Goal: Task Accomplishment & Management: Manage account settings

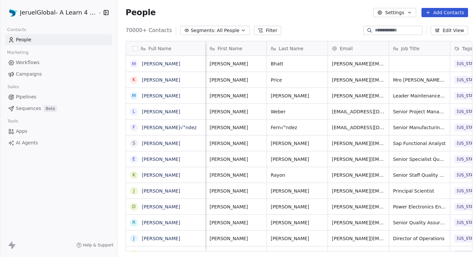
scroll to position [0, 210]
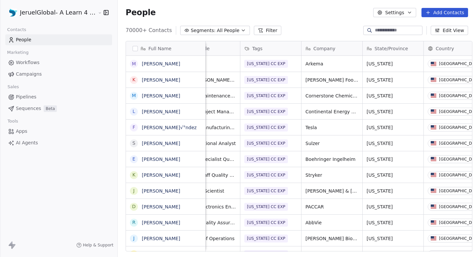
click at [33, 71] on span "Campaigns" at bounding box center [29, 74] width 26 height 7
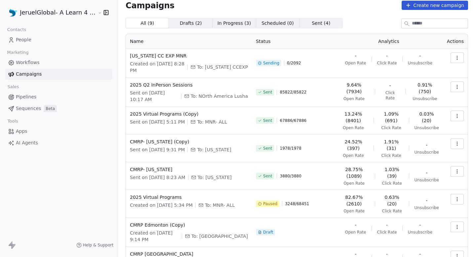
scroll to position [1, 0]
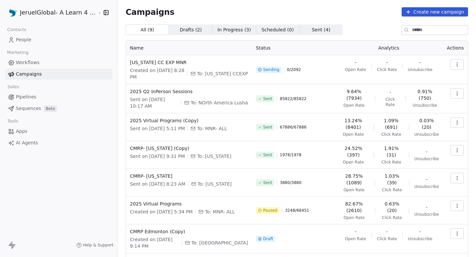
click at [56, 14] on html "JeruelGlobal- A Learn 4 LLC Company Contacts People Marketing Workflows Campaig…" at bounding box center [238, 128] width 476 height 257
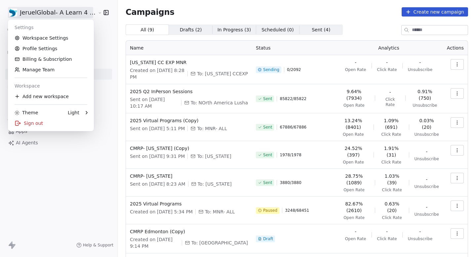
click at [50, 32] on div "Settings" at bounding box center [51, 27] width 81 height 11
click at [49, 37] on link "Workspace Settings" at bounding box center [51, 38] width 81 height 11
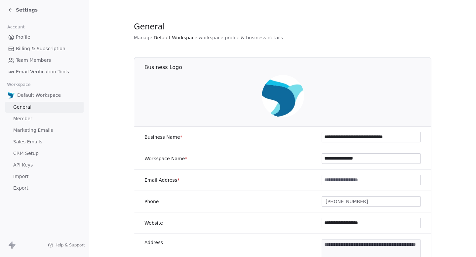
click at [39, 134] on span "Marketing Emails" at bounding box center [33, 130] width 40 height 7
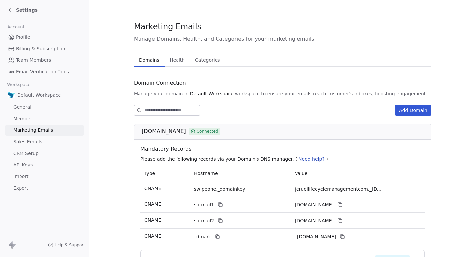
click at [178, 60] on span "Health" at bounding box center [177, 60] width 21 height 9
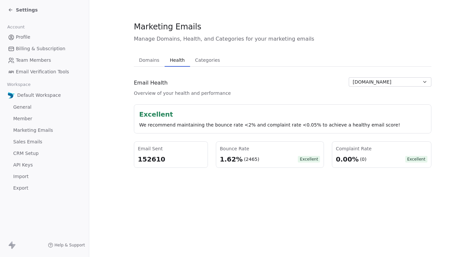
click at [404, 77] on button "[DOMAIN_NAME]" at bounding box center [390, 81] width 83 height 9
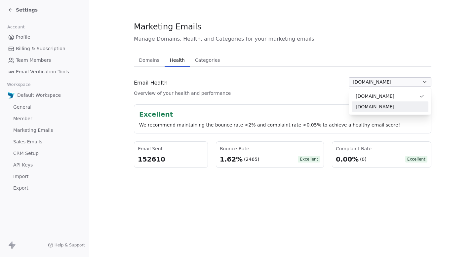
click at [377, 103] on div "[DOMAIN_NAME]" at bounding box center [390, 107] width 77 height 11
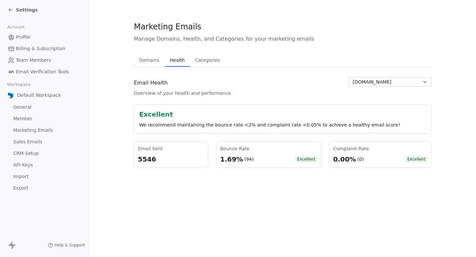
click at [389, 84] on span "[DOMAIN_NAME]" at bounding box center [372, 82] width 39 height 7
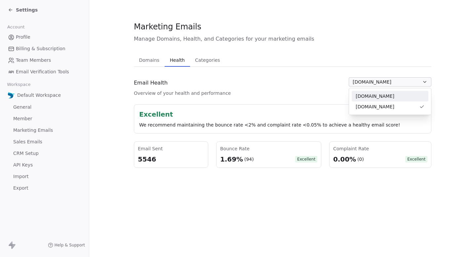
click at [380, 95] on span "[DOMAIN_NAME]" at bounding box center [375, 96] width 39 height 7
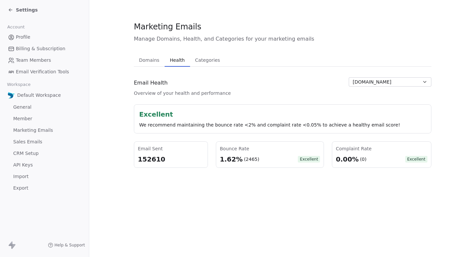
click at [18, 37] on span "Profile" at bounding box center [23, 37] width 15 height 7
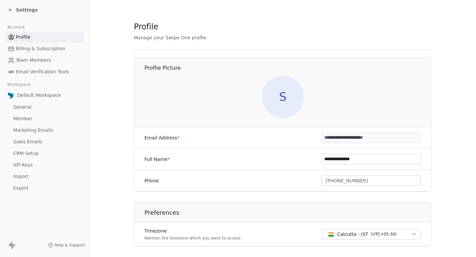
click at [17, 13] on span "Settings" at bounding box center [27, 10] width 22 height 7
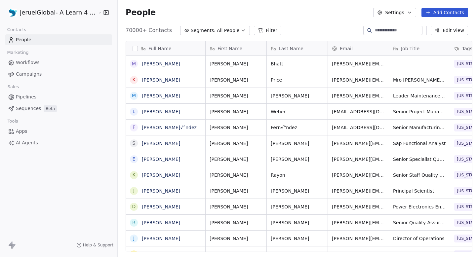
scroll to position [226, 363]
click at [43, 14] on html "JeruelGlobal- A Learn 4 LLC Company Contacts People Marketing Workflows Campaig…" at bounding box center [238, 128] width 476 height 257
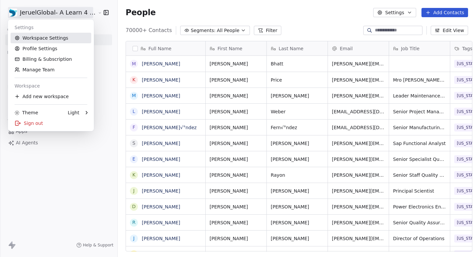
click at [43, 35] on link "Workspace Settings" at bounding box center [51, 38] width 81 height 11
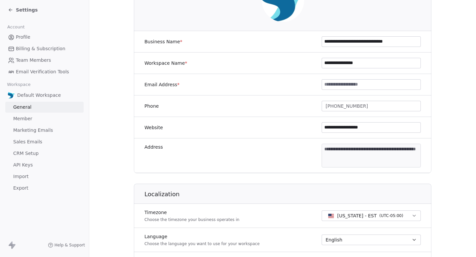
scroll to position [95, 0]
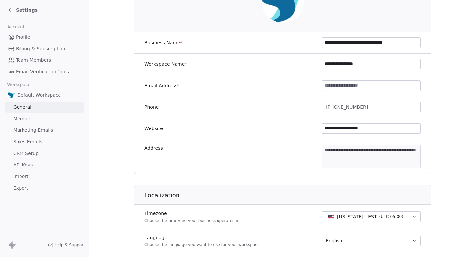
click at [21, 12] on span "Settings" at bounding box center [27, 10] width 22 height 7
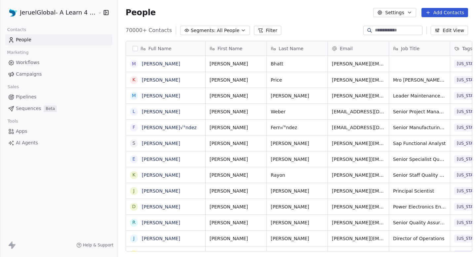
scroll to position [226, 363]
click at [34, 75] on span "Campaigns" at bounding box center [29, 74] width 26 height 7
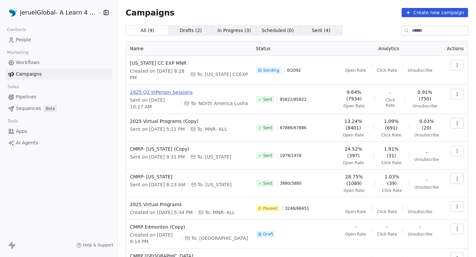
click at [155, 89] on span "2025 Q2 InPerson Sessions" at bounding box center [189, 92] width 118 height 7
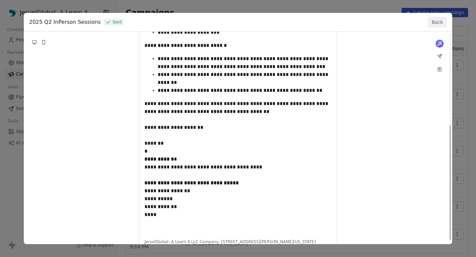
scroll to position [176, 0]
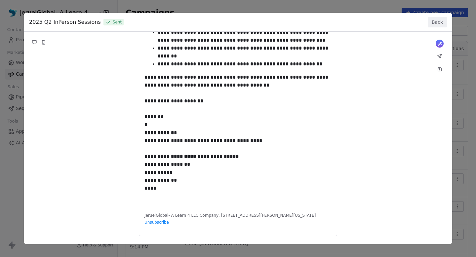
click at [442, 21] on button "Back" at bounding box center [437, 22] width 19 height 11
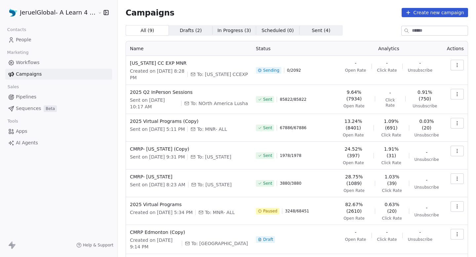
click at [161, 142] on td "CMRP- [US_STATE] (Copy) Sent on [DATE] 9:31 PM To: [US_STATE]" at bounding box center [189, 156] width 126 height 28
click at [159, 146] on span "CMRP- [US_STATE] (Copy)" at bounding box center [189, 149] width 118 height 7
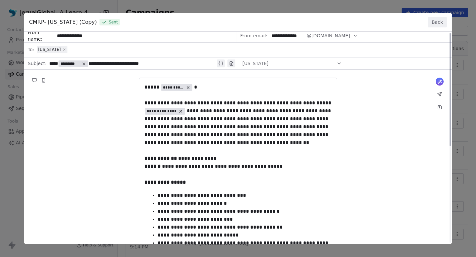
scroll to position [0, 0]
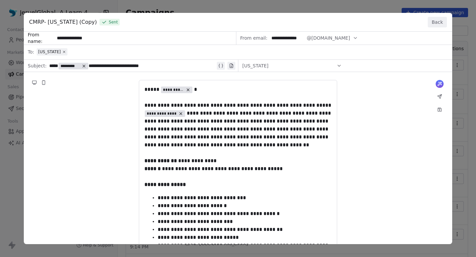
click at [439, 22] on button "Back" at bounding box center [437, 22] width 19 height 11
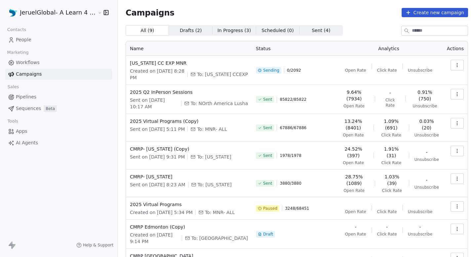
scroll to position [53, 0]
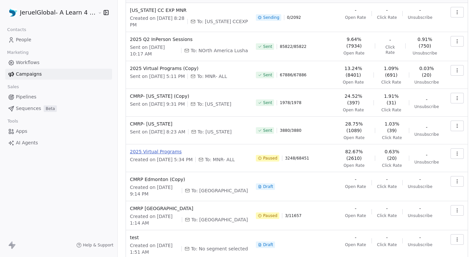
click at [160, 148] on span "2025 Virtual Programs" at bounding box center [189, 151] width 118 height 7
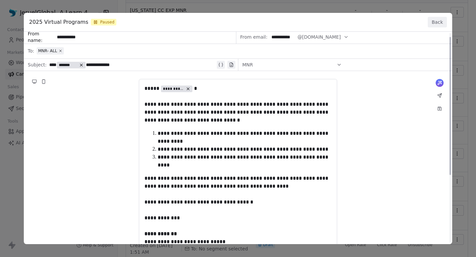
scroll to position [0, 0]
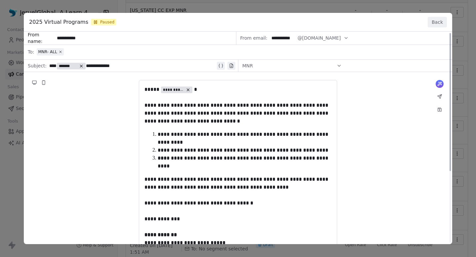
click at [251, 112] on div "**********" at bounding box center [238, 186] width 429 height 309
click at [252, 117] on div "**********" at bounding box center [238, 186] width 429 height 309
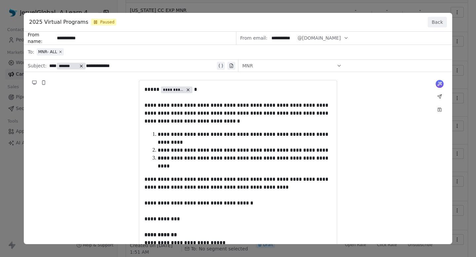
click at [252, 117] on div "**********" at bounding box center [238, 186] width 429 height 309
click at [271, 119] on div "**********" at bounding box center [238, 186] width 429 height 309
drag, startPoint x: 288, startPoint y: 94, endPoint x: 294, endPoint y: 153, distance: 59.5
click at [294, 153] on div "**********" at bounding box center [238, 186] width 429 height 309
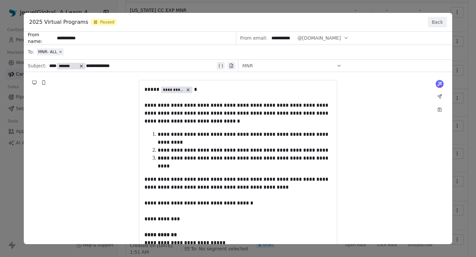
click at [327, 40] on div "**********" at bounding box center [238, 186] width 429 height 309
click at [436, 23] on button "Back" at bounding box center [437, 22] width 19 height 11
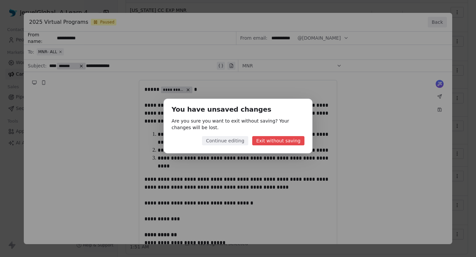
click at [231, 138] on button "Continue editing" at bounding box center [225, 140] width 46 height 9
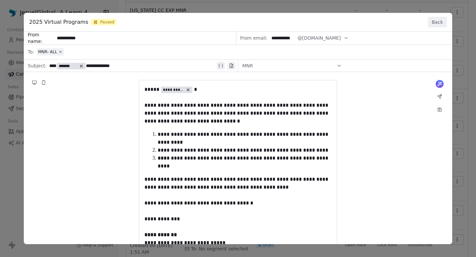
click at [440, 20] on button "Back" at bounding box center [437, 22] width 19 height 11
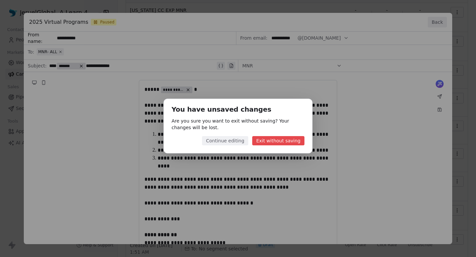
click at [279, 141] on button "Exit without saving" at bounding box center [278, 140] width 52 height 9
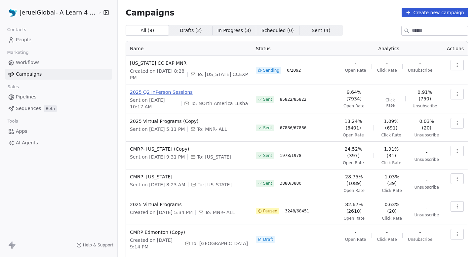
click at [176, 89] on span "2025 Q2 InPerson Sessions" at bounding box center [189, 92] width 118 height 7
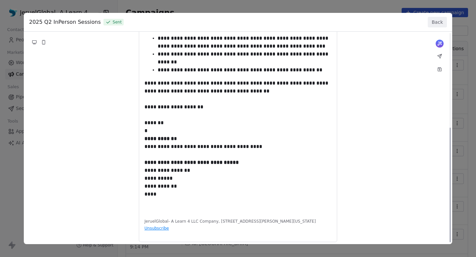
scroll to position [176, 0]
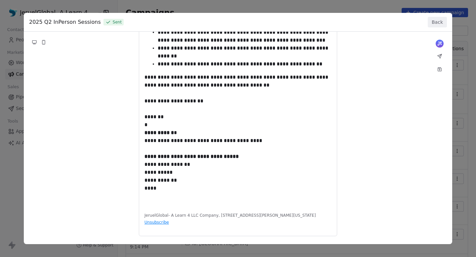
click at [436, 26] on button "Back" at bounding box center [437, 22] width 19 height 11
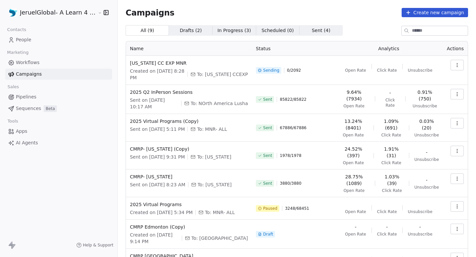
click at [70, 12] on html "JeruelGlobal- A Learn 4 LLC Company Contacts People Marketing Workflows Campaig…" at bounding box center [238, 128] width 476 height 257
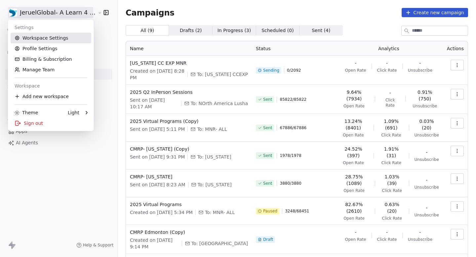
click at [51, 35] on link "Workspace Settings" at bounding box center [51, 38] width 81 height 11
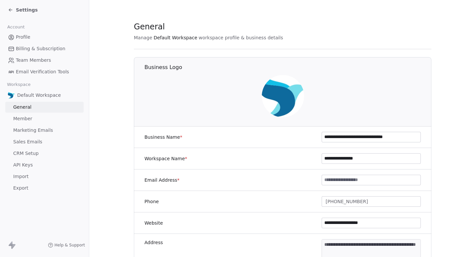
click at [36, 131] on span "Marketing Emails" at bounding box center [33, 130] width 40 height 7
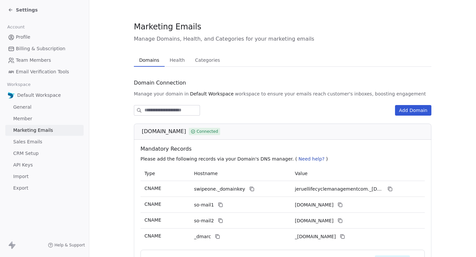
click at [172, 58] on span "Health" at bounding box center [177, 60] width 21 height 9
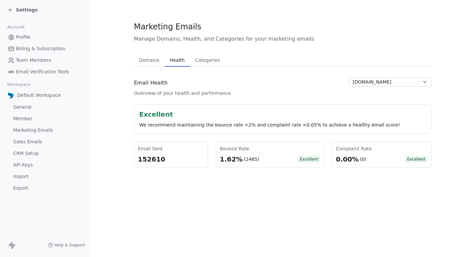
click at [14, 11] on div "Settings" at bounding box center [23, 10] width 30 height 7
click at [8, 9] on icon at bounding box center [10, 9] width 5 height 5
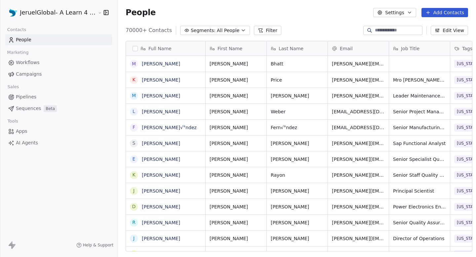
scroll to position [226, 363]
click at [36, 72] on span "Campaigns" at bounding box center [29, 74] width 26 height 7
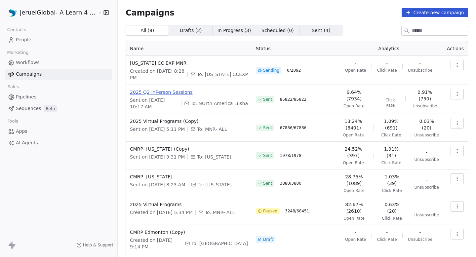
click at [166, 89] on span "2025 Q2 InPerson Sessions" at bounding box center [189, 92] width 118 height 7
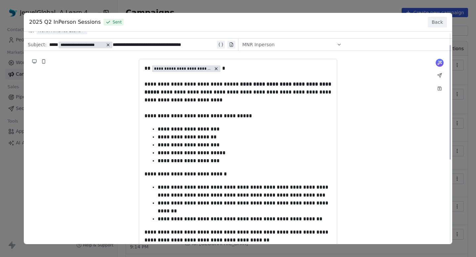
scroll to position [22, 0]
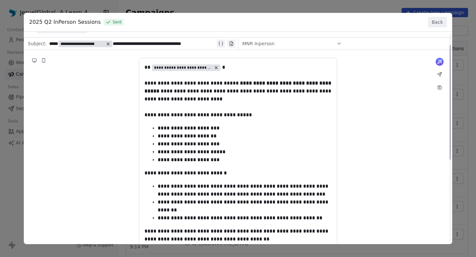
click at [437, 20] on button "Back" at bounding box center [437, 22] width 19 height 11
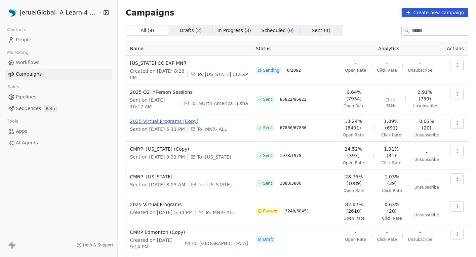
click at [177, 118] on span "2025 Virtual Programs (Copy)" at bounding box center [189, 121] width 118 height 7
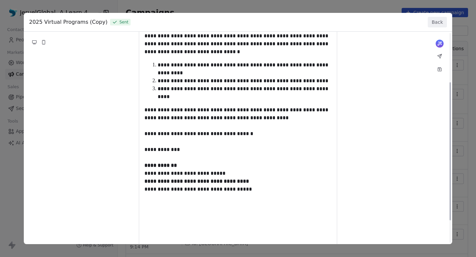
scroll to position [76, 0]
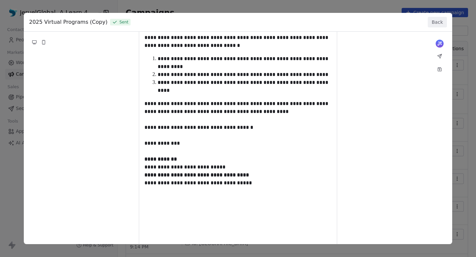
click at [435, 22] on button "Back" at bounding box center [437, 22] width 19 height 11
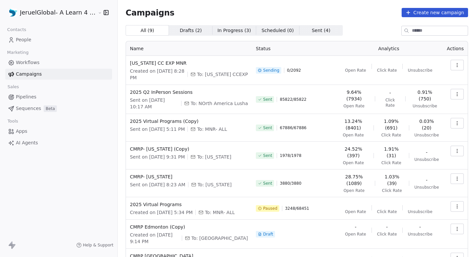
click at [168, 142] on td "CMRP- [US_STATE] (Copy) Sent on [DATE] 9:31 PM To: [US_STATE]" at bounding box center [189, 156] width 126 height 28
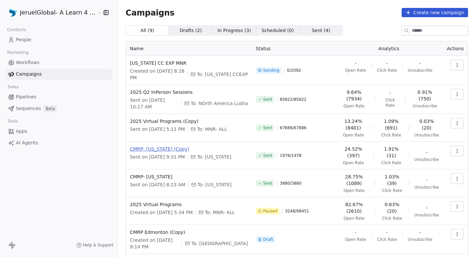
click at [167, 146] on span "CMRP- [US_STATE] (Copy)" at bounding box center [189, 149] width 118 height 7
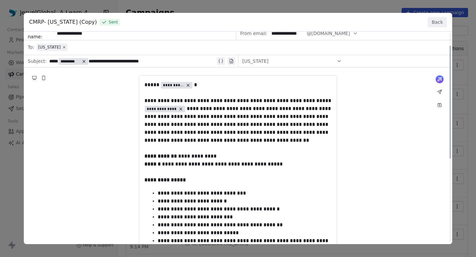
scroll to position [0, 0]
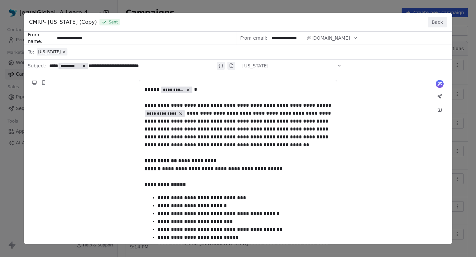
click at [435, 22] on button "Back" at bounding box center [437, 22] width 19 height 11
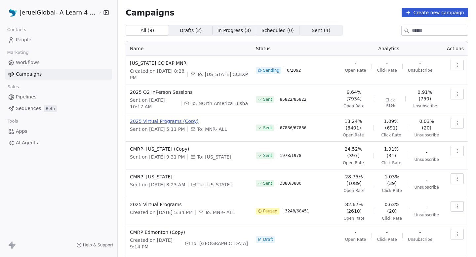
click at [156, 118] on span "2025 Virtual Programs (Copy)" at bounding box center [189, 121] width 118 height 7
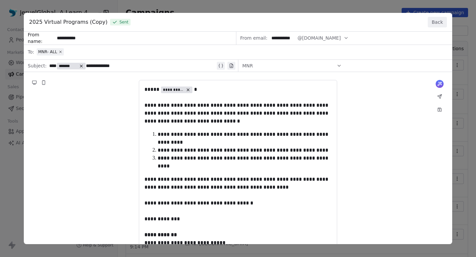
click at [106, 8] on div "**********" at bounding box center [238, 128] width 476 height 257
click at [433, 20] on button "Back" at bounding box center [437, 22] width 19 height 11
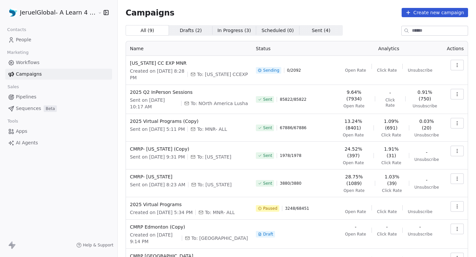
click at [56, 3] on div "JeruelGlobal- A Learn 4 LLC Company" at bounding box center [58, 12] width 117 height 25
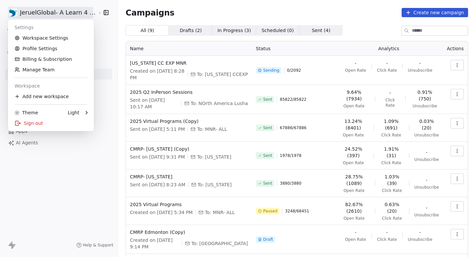
click at [52, 15] on html "JeruelGlobal- A Learn 4 LLC Company Contacts People Marketing Workflows Campaig…" at bounding box center [238, 128] width 476 height 257
click at [49, 43] on link "Workspace Settings" at bounding box center [51, 38] width 81 height 11
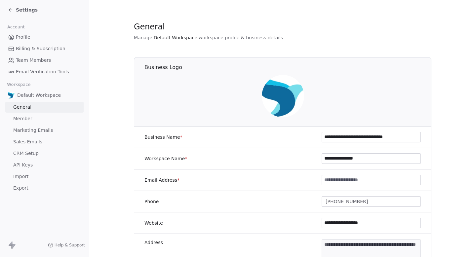
click at [41, 131] on span "Marketing Emails" at bounding box center [33, 130] width 40 height 7
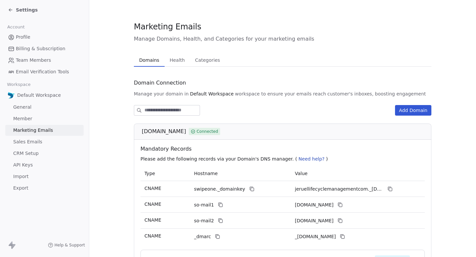
drag, startPoint x: 141, startPoint y: 131, endPoint x: 218, endPoint y: 133, distance: 77.1
click at [219, 133] on div "[DOMAIN_NAME] Connected" at bounding box center [283, 132] width 298 height 16
copy span "[DOMAIN_NAME]"
click at [168, 53] on div "Marketing Emails Manage Domains, Health, and Categories for your marketing emai…" at bounding box center [283, 256] width 298 height 470
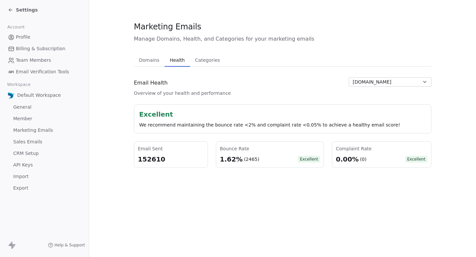
click at [173, 59] on span "Health" at bounding box center [177, 60] width 20 height 9
click at [385, 86] on button "[DOMAIN_NAME]" at bounding box center [390, 81] width 83 height 9
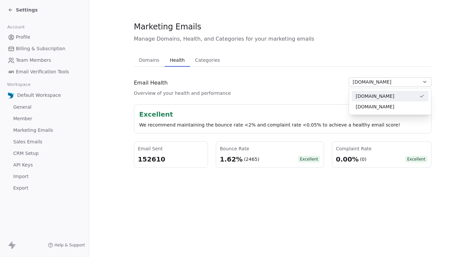
click at [143, 59] on html "Settings Account Profile Billing & Subscription Team Members Email Verification…" at bounding box center [238, 128] width 476 height 257
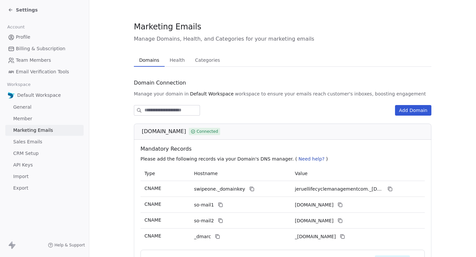
click at [149, 64] on span "Domains" at bounding box center [149, 60] width 25 height 9
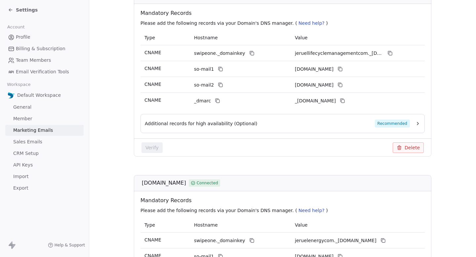
drag, startPoint x: 138, startPoint y: 182, endPoint x: 184, endPoint y: 183, distance: 46.3
click at [184, 183] on div "[DOMAIN_NAME] Connected" at bounding box center [283, 183] width 298 height 16
copy span "[DOMAIN_NAME]"
click at [28, 12] on span "Settings" at bounding box center [27, 10] width 22 height 7
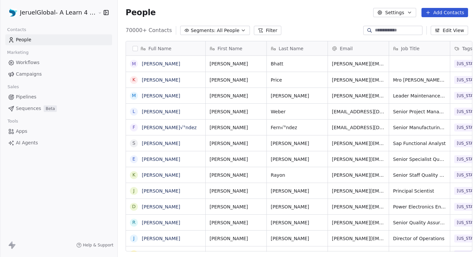
scroll to position [226, 363]
click at [32, 72] on span "Campaigns" at bounding box center [29, 74] width 26 height 7
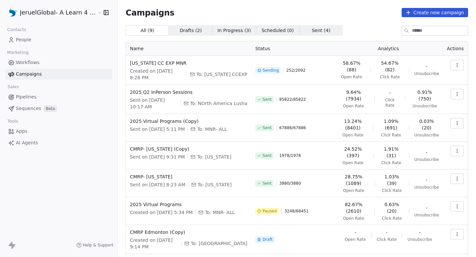
click at [230, 75] on span "To: [US_STATE] CCEXP" at bounding box center [221, 74] width 51 height 7
click at [28, 30] on span "Contacts" at bounding box center [16, 30] width 25 height 10
click at [32, 43] on link "People" at bounding box center [58, 39] width 107 height 11
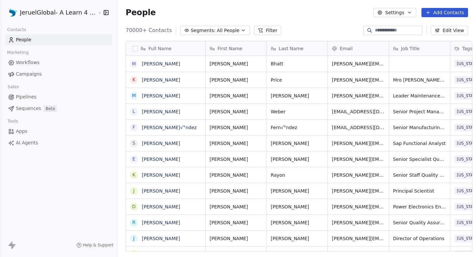
scroll to position [226, 363]
click at [239, 29] on button "Segments: All People" at bounding box center [215, 30] width 70 height 9
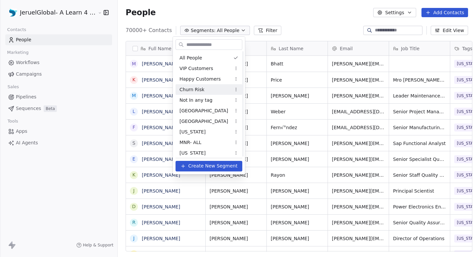
scroll to position [35, 0]
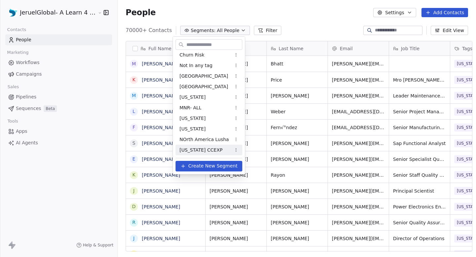
click at [206, 150] on span "[US_STATE] CCEXP" at bounding box center [201, 150] width 43 height 7
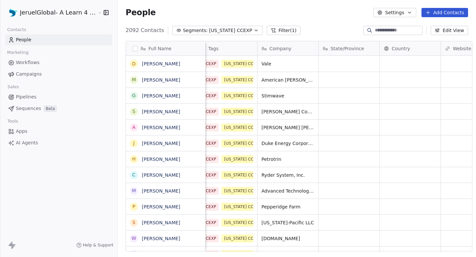
scroll to position [0, 194]
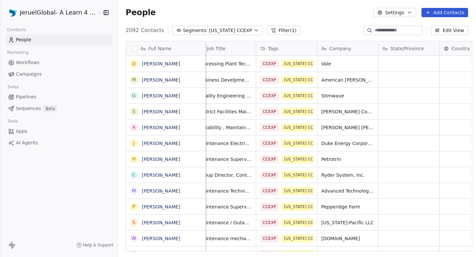
click at [231, 31] on span "[US_STATE] CCEXP" at bounding box center [230, 30] width 43 height 7
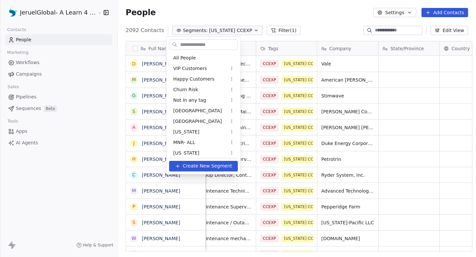
scroll to position [35, 0]
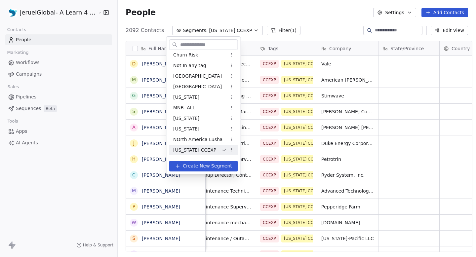
click at [264, 17] on html "JeruelGlobal- A Learn 4 LLC Company Contacts People Marketing Workflows Campaig…" at bounding box center [238, 128] width 476 height 257
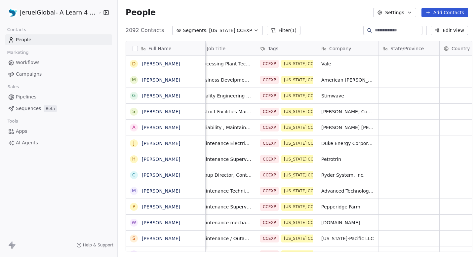
click at [267, 30] on button "Filter (1)" at bounding box center [284, 30] width 34 height 9
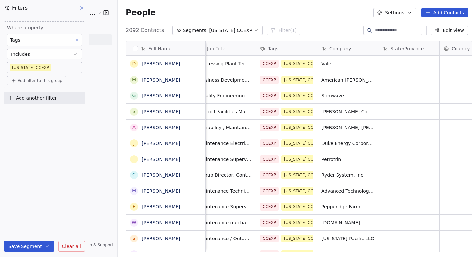
click at [83, 10] on icon at bounding box center [81, 7] width 5 height 5
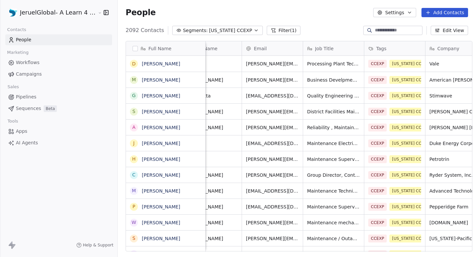
scroll to position [0, 56]
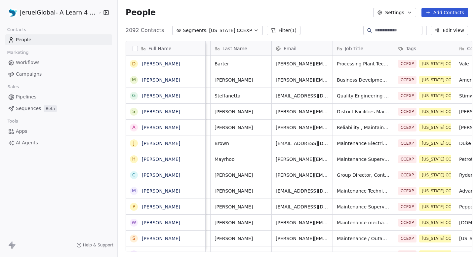
click at [67, 14] on html "JeruelGlobal- A Learn 4 LLC Company Contacts People Marketing Workflows Campaig…" at bounding box center [238, 128] width 476 height 257
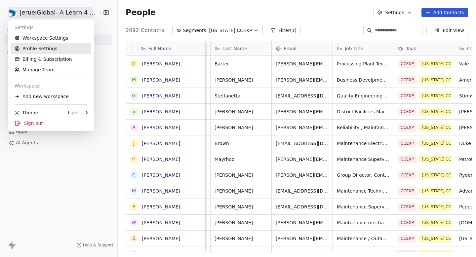
click at [44, 39] on link "Workspace Settings" at bounding box center [51, 38] width 81 height 11
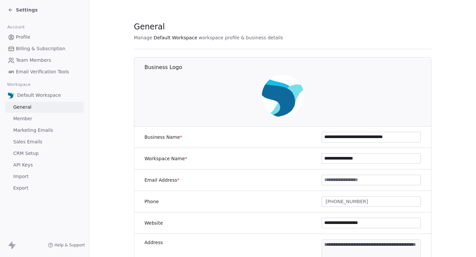
click at [28, 175] on link "Import" at bounding box center [44, 176] width 78 height 11
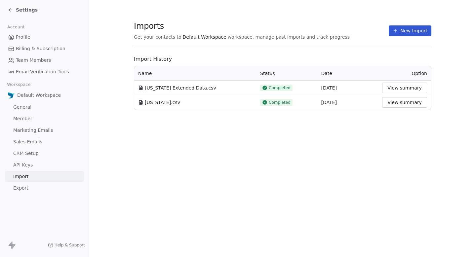
click at [405, 102] on button "View summary" at bounding box center [404, 102] width 45 height 11
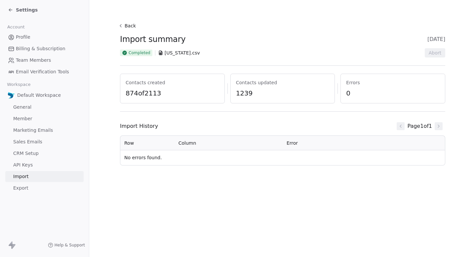
click at [434, 123] on div "Page 1 of 1" at bounding box center [419, 126] width 51 height 13
drag, startPoint x: 145, startPoint y: 93, endPoint x: 194, endPoint y: 93, distance: 49.3
click at [194, 93] on span "874 of 2113" at bounding box center [173, 93] width 94 height 9
click at [120, 25] on icon at bounding box center [120, 25] width 5 height 5
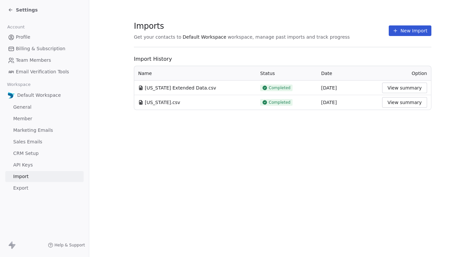
click at [421, 91] on button "View summary" at bounding box center [404, 88] width 45 height 11
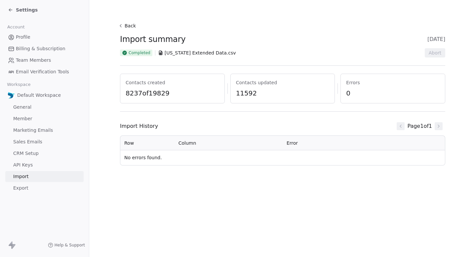
click at [128, 26] on button "Back" at bounding box center [127, 26] width 21 height 12
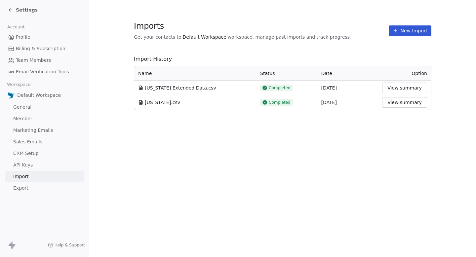
click at [15, 9] on div "Settings" at bounding box center [23, 10] width 30 height 7
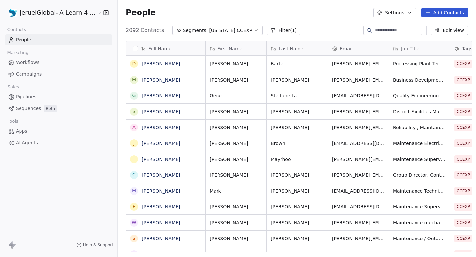
scroll to position [226, 363]
click at [35, 72] on span "Campaigns" at bounding box center [29, 74] width 26 height 7
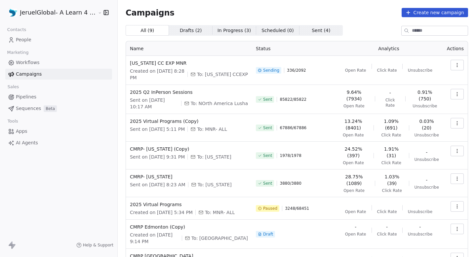
click at [57, 11] on html "JeruelGlobal- A Learn 4 LLC Company Contacts People Marketing Workflows Campaig…" at bounding box center [238, 128] width 476 height 257
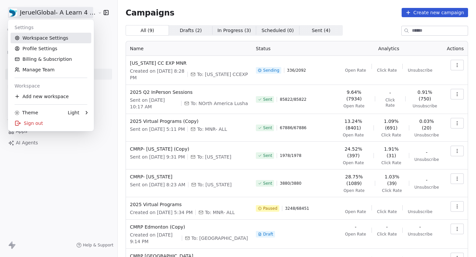
click at [51, 34] on link "Workspace Settings" at bounding box center [51, 38] width 81 height 11
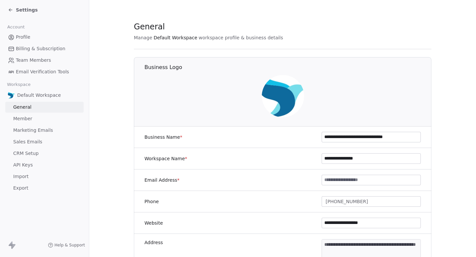
click at [43, 124] on div "Default Workspace General Member Marketing Emails Sales Emails CRM Setup API Ke…" at bounding box center [44, 141] width 78 height 104
click at [43, 128] on span "Marketing Emails" at bounding box center [33, 130] width 40 height 7
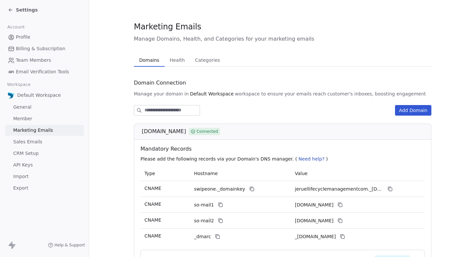
click at [174, 57] on span "Health" at bounding box center [177, 60] width 21 height 9
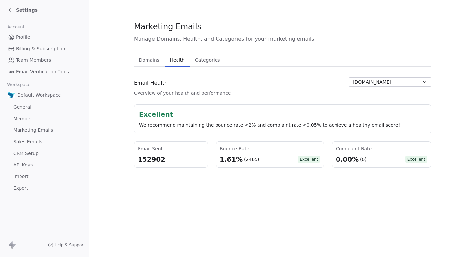
click at [203, 123] on div "We recommend maintaining the bounce rate <2% and complaint rate <0.05% to achie…" at bounding box center [282, 125] width 287 height 7
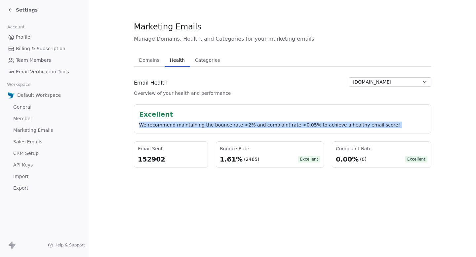
click at [203, 123] on div "We recommend maintaining the bounce rate <2% and complaint rate <0.05% to achie…" at bounding box center [282, 125] width 287 height 7
click at [225, 124] on div "We recommend maintaining the bounce rate <2% and complaint rate <0.05% to achie…" at bounding box center [282, 125] width 287 height 7
